Goal: Task Accomplishment & Management: Manage account settings

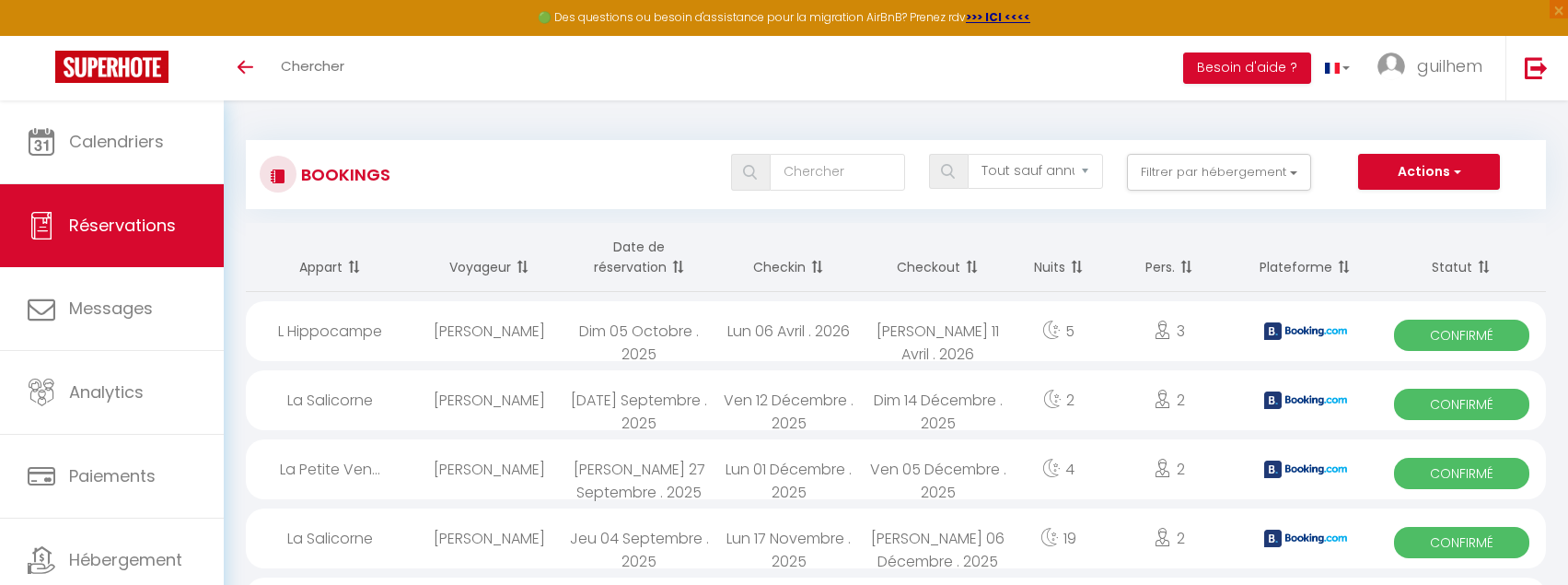
select select "not_cancelled"
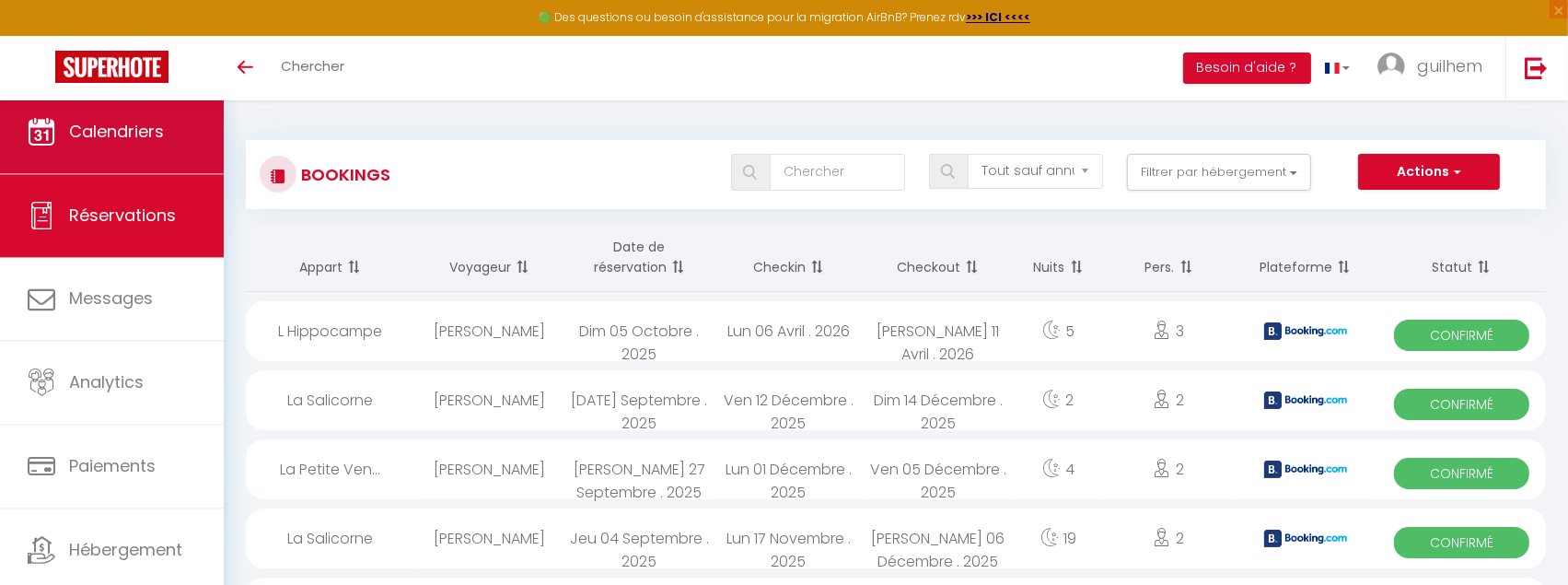
click at [107, 136] on span "Calendriers" at bounding box center [116, 132] width 95 height 23
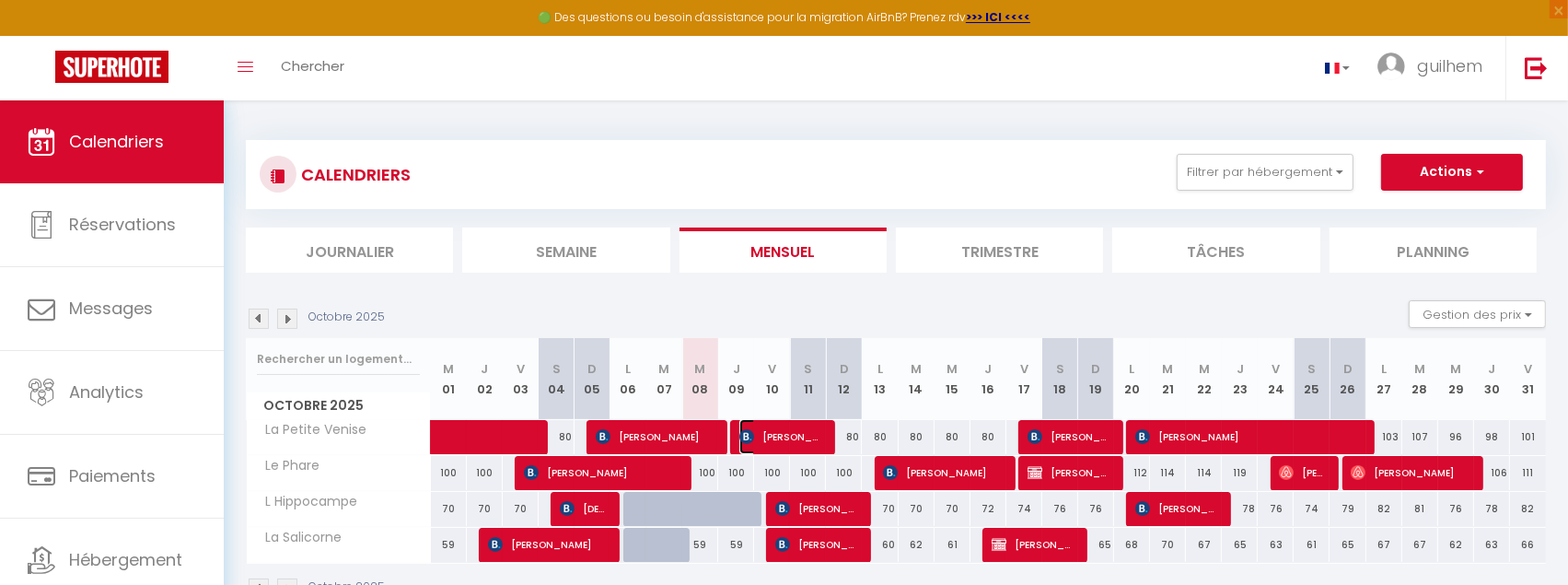
click at [794, 436] on span "[PERSON_NAME]" at bounding box center [781, 437] width 84 height 35
select select "OK"
select select "KO"
select select "0"
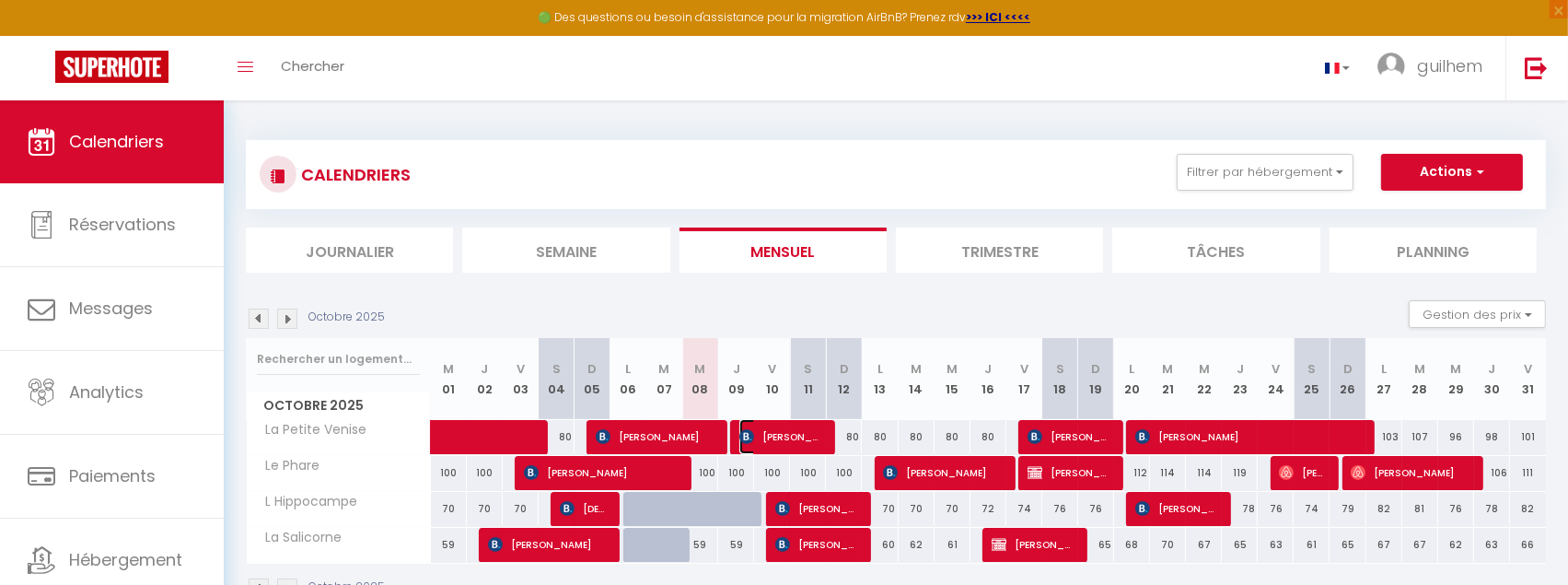
select select "1"
select select
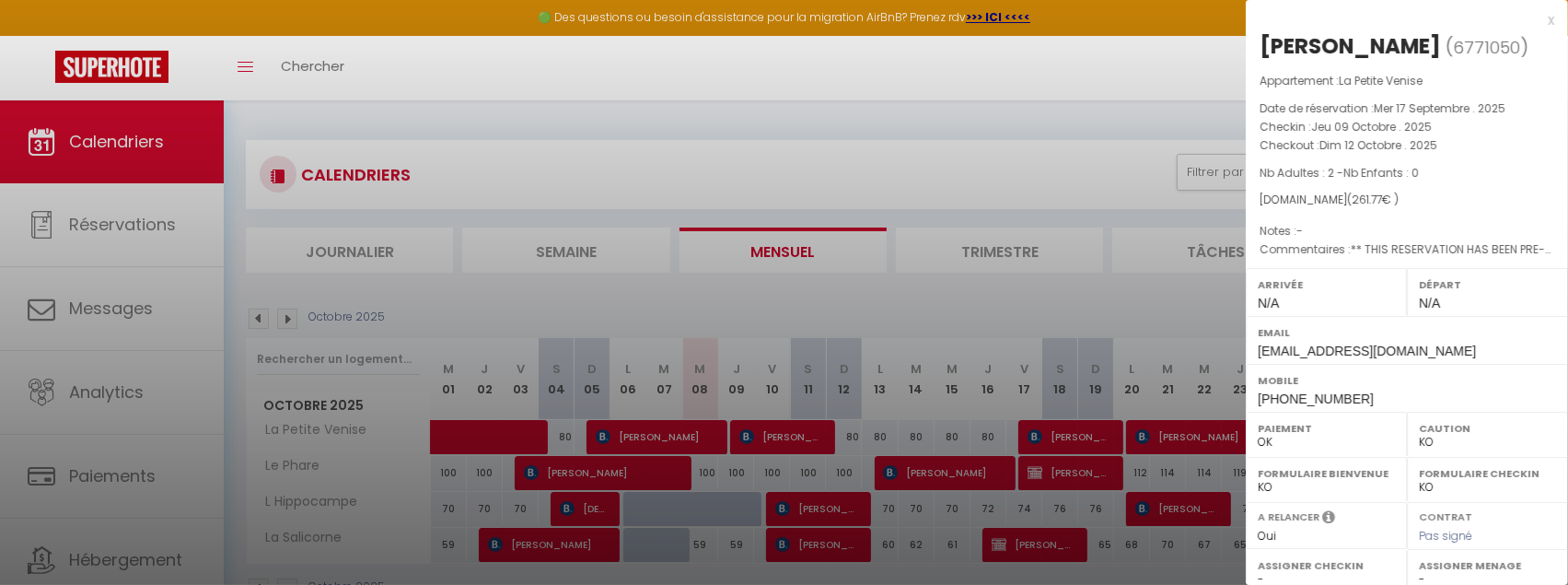
click at [97, 296] on div at bounding box center [784, 292] width 1568 height 585
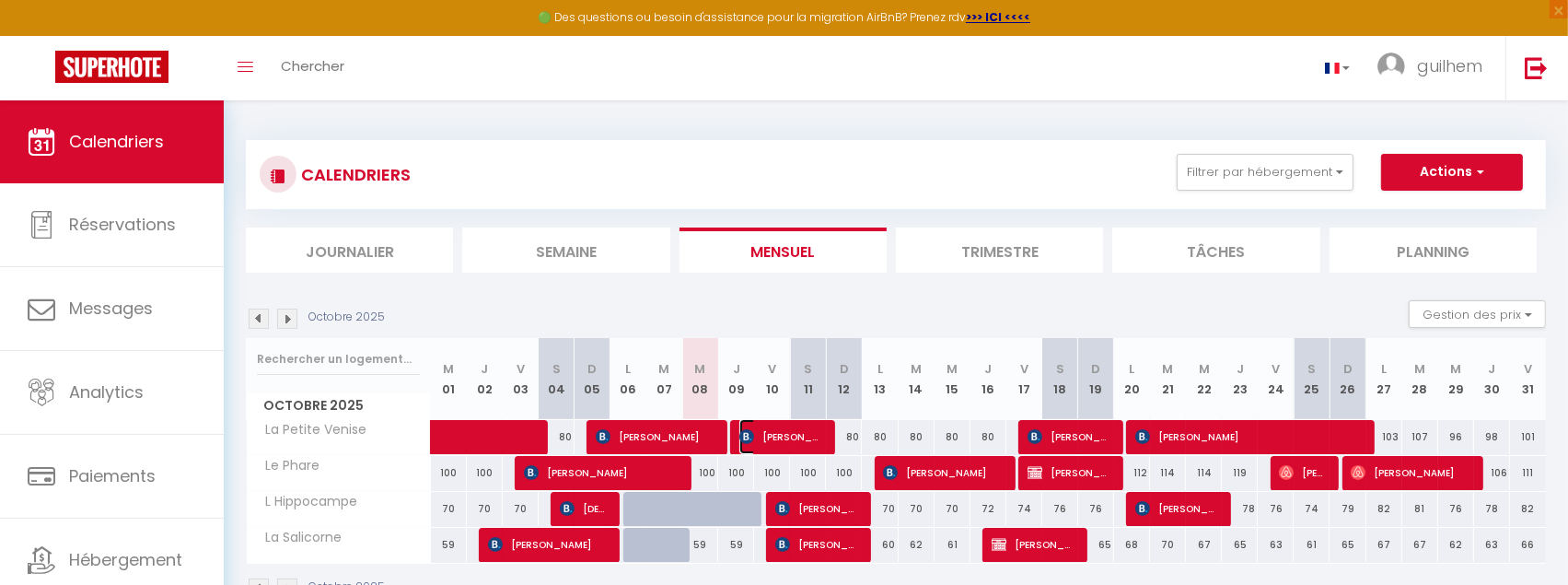
click at [799, 438] on span "[PERSON_NAME]" at bounding box center [781, 437] width 84 height 35
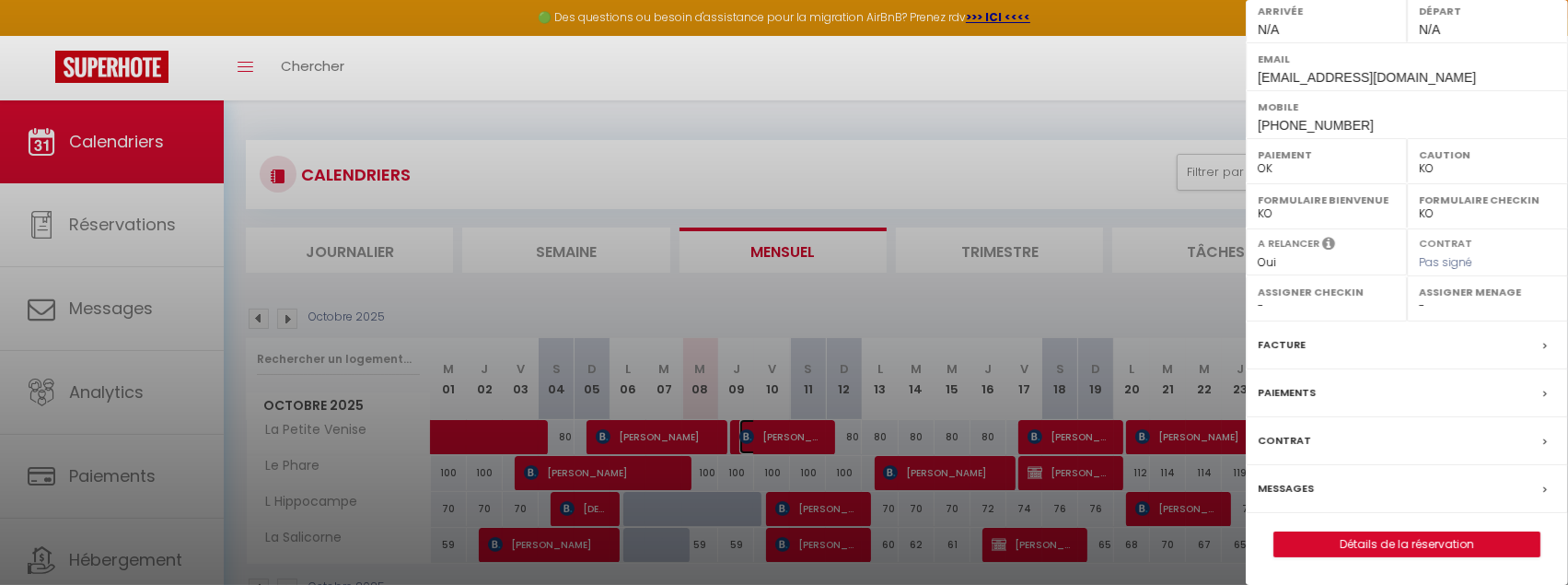
scroll to position [299, 0]
click at [1297, 491] on label "Messages" at bounding box center [1286, 489] width 56 height 19
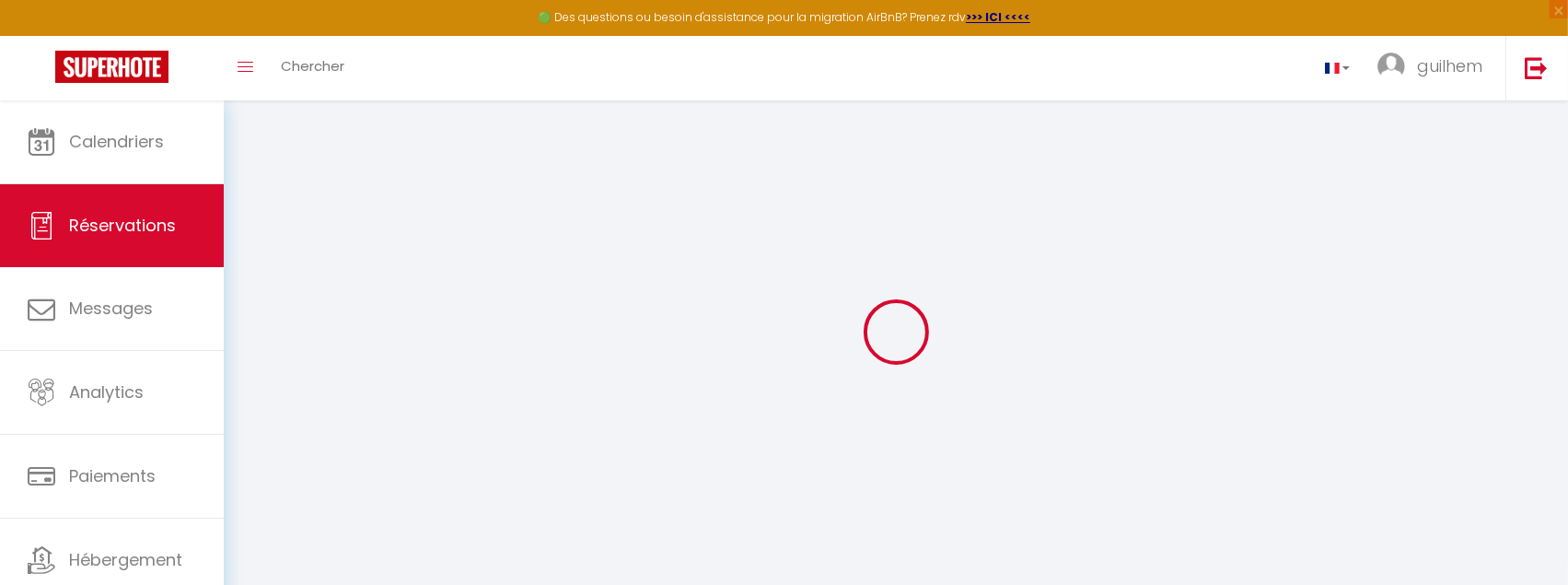
select select
checkbox input "false"
select select
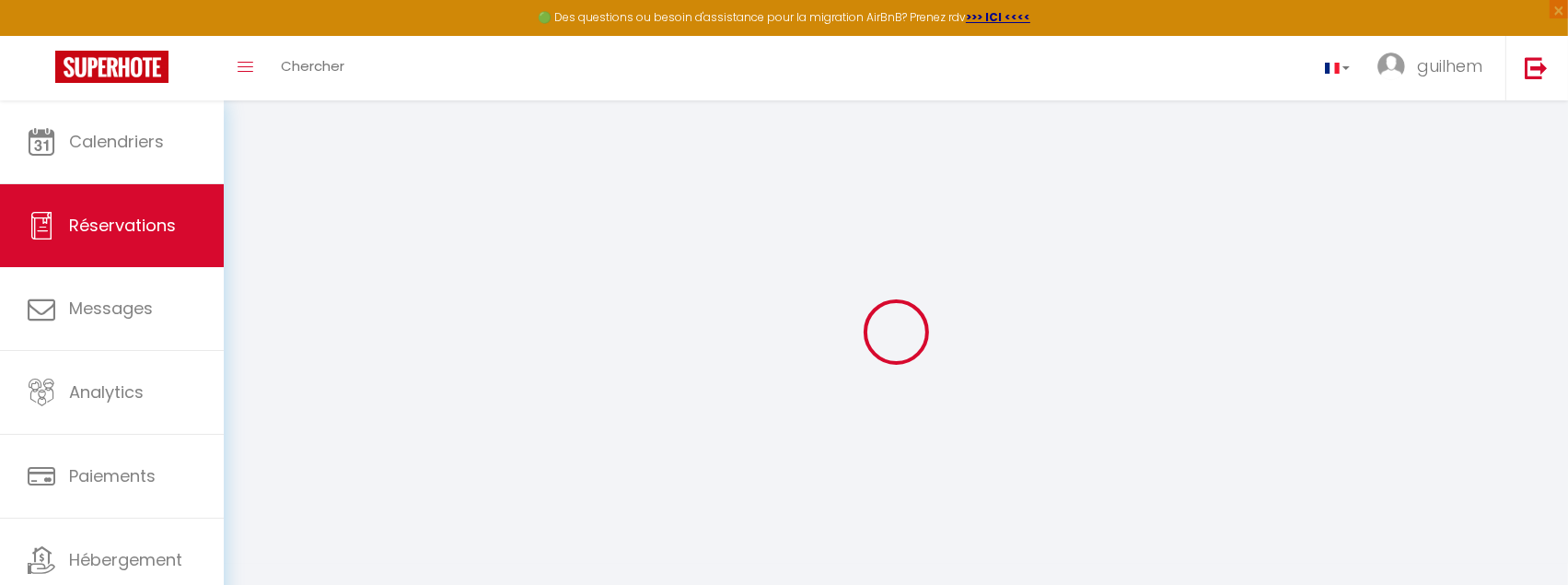
checkbox input "false"
type textarea "** THIS RESERVATION HAS BEEN PRE-PAID ** Reservation has a cancellation grace p…"
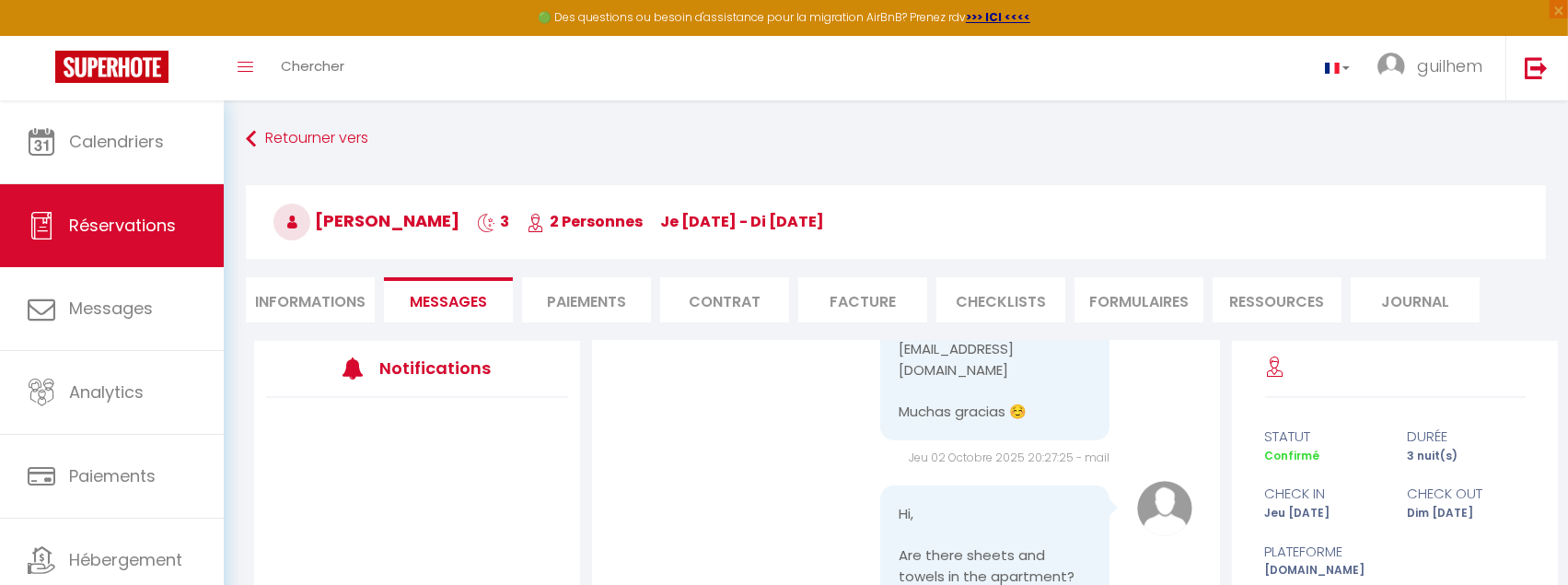
scroll to position [416, 0]
